Goal: Information Seeking & Learning: Learn about a topic

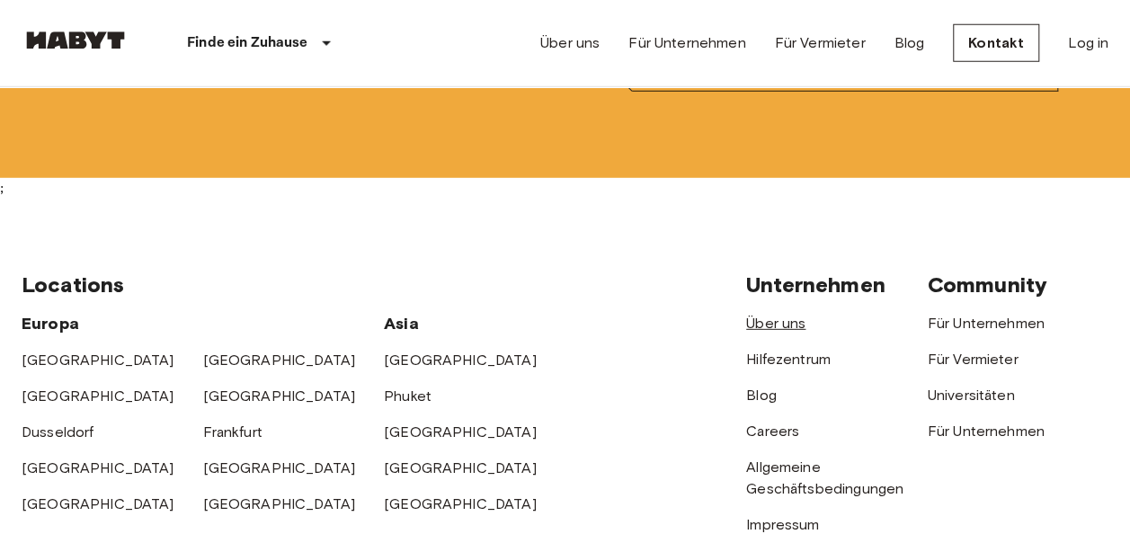
scroll to position [6021, 0]
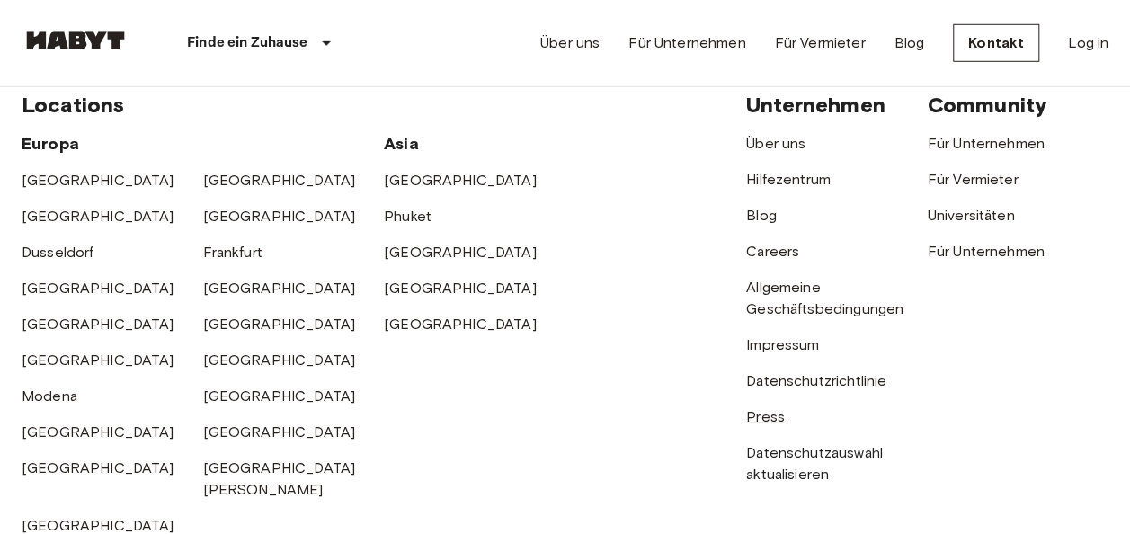
click at [757, 408] on link "Press" at bounding box center [765, 416] width 39 height 17
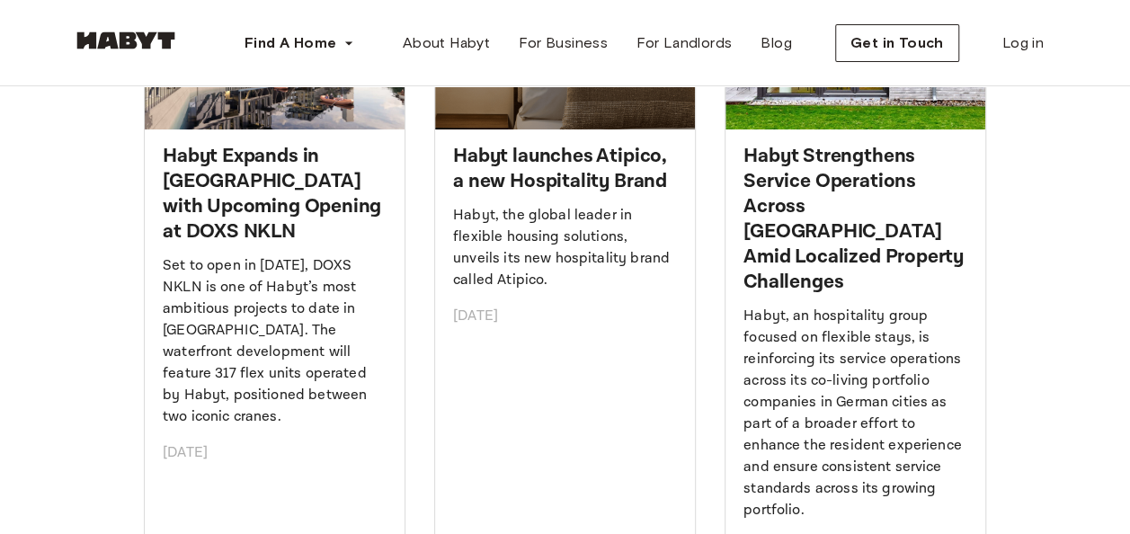
click at [273, 343] on p "Set to open in 2028, DOXS NKLN is one of Habyt’s most ambitious projects to dat…" at bounding box center [275, 341] width 224 height 173
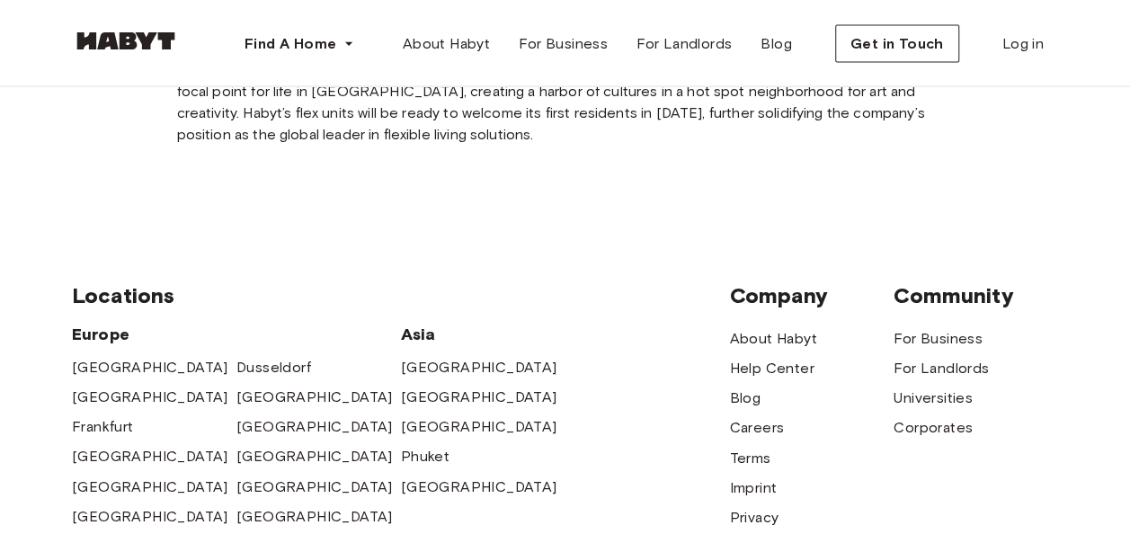
scroll to position [1797, 0]
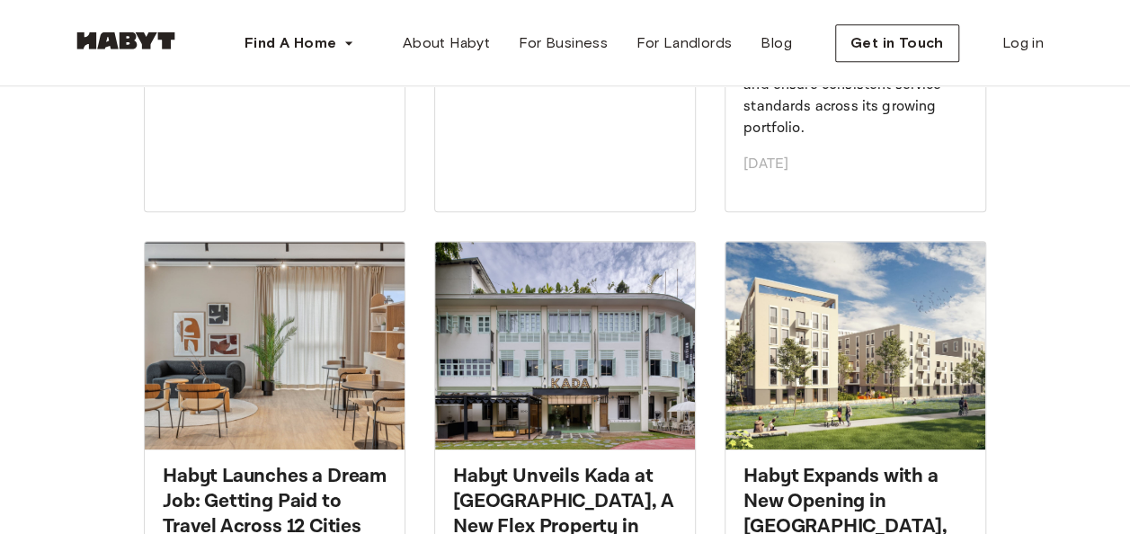
scroll to position [719, 0]
